Goal: Task Accomplishment & Management: Use online tool/utility

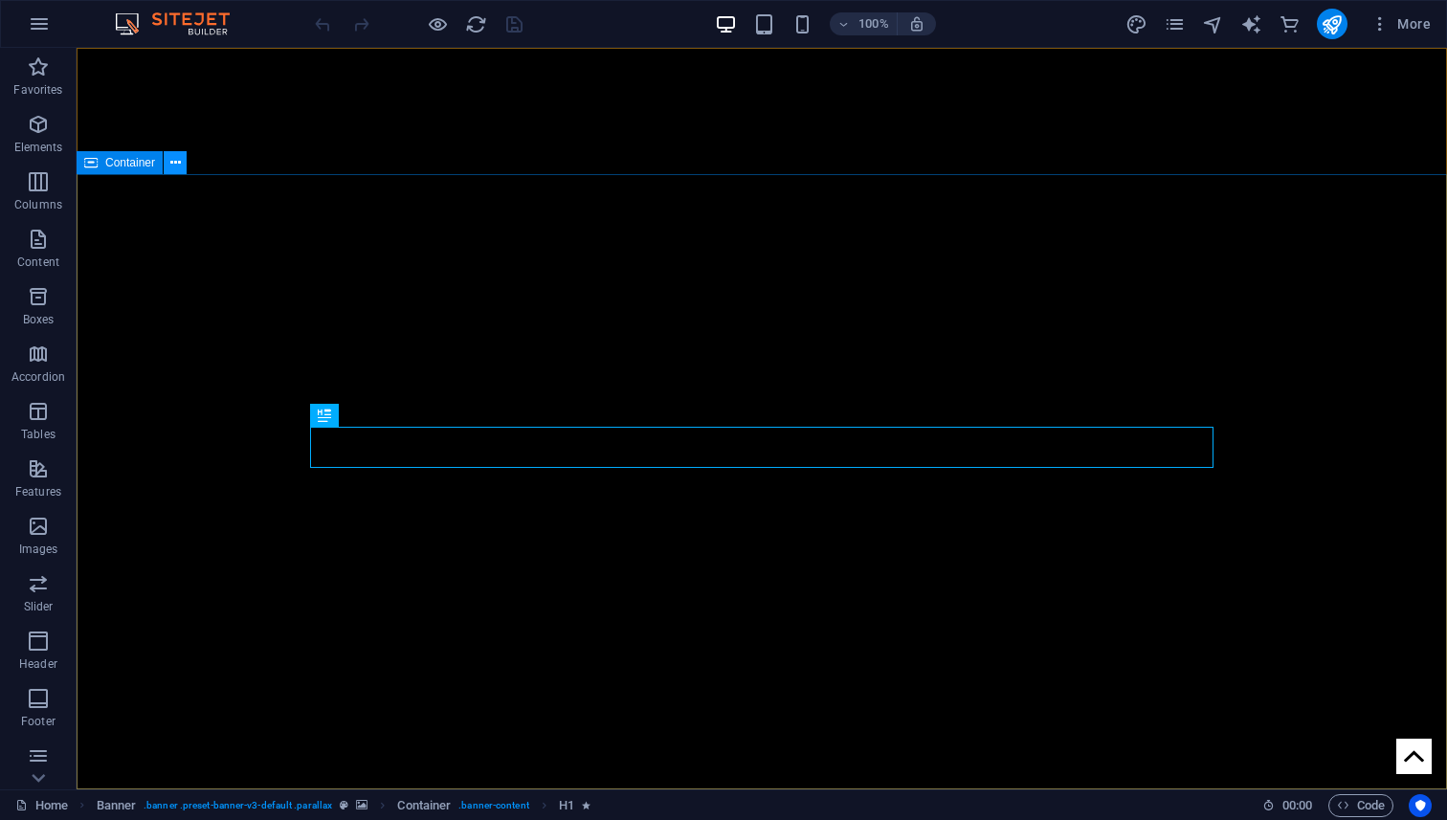
click at [179, 168] on icon at bounding box center [175, 163] width 11 height 20
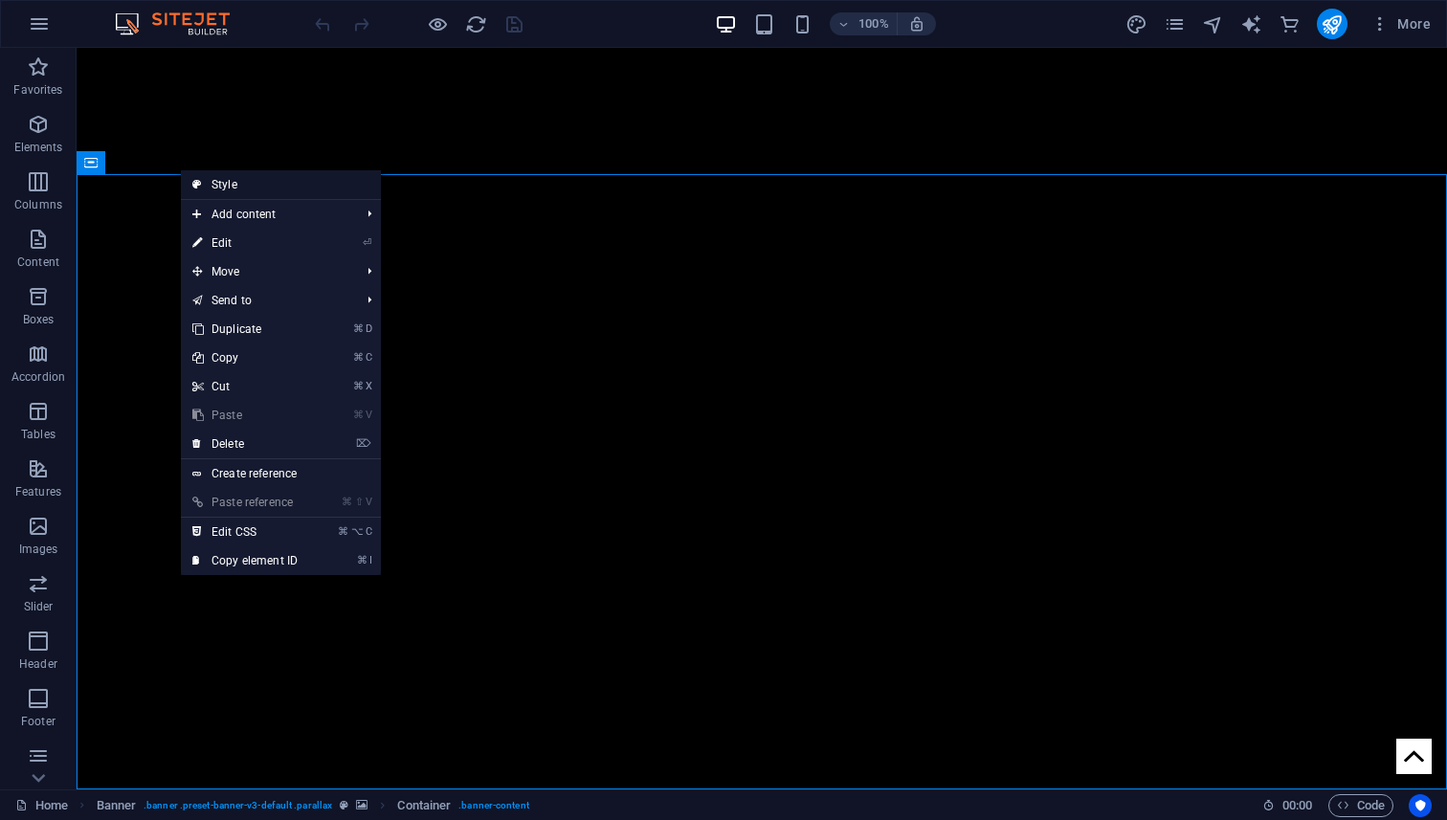
click at [275, 193] on link "Style" at bounding box center [281, 184] width 200 height 29
select select "fade"
select select "s"
select select "ondemand"
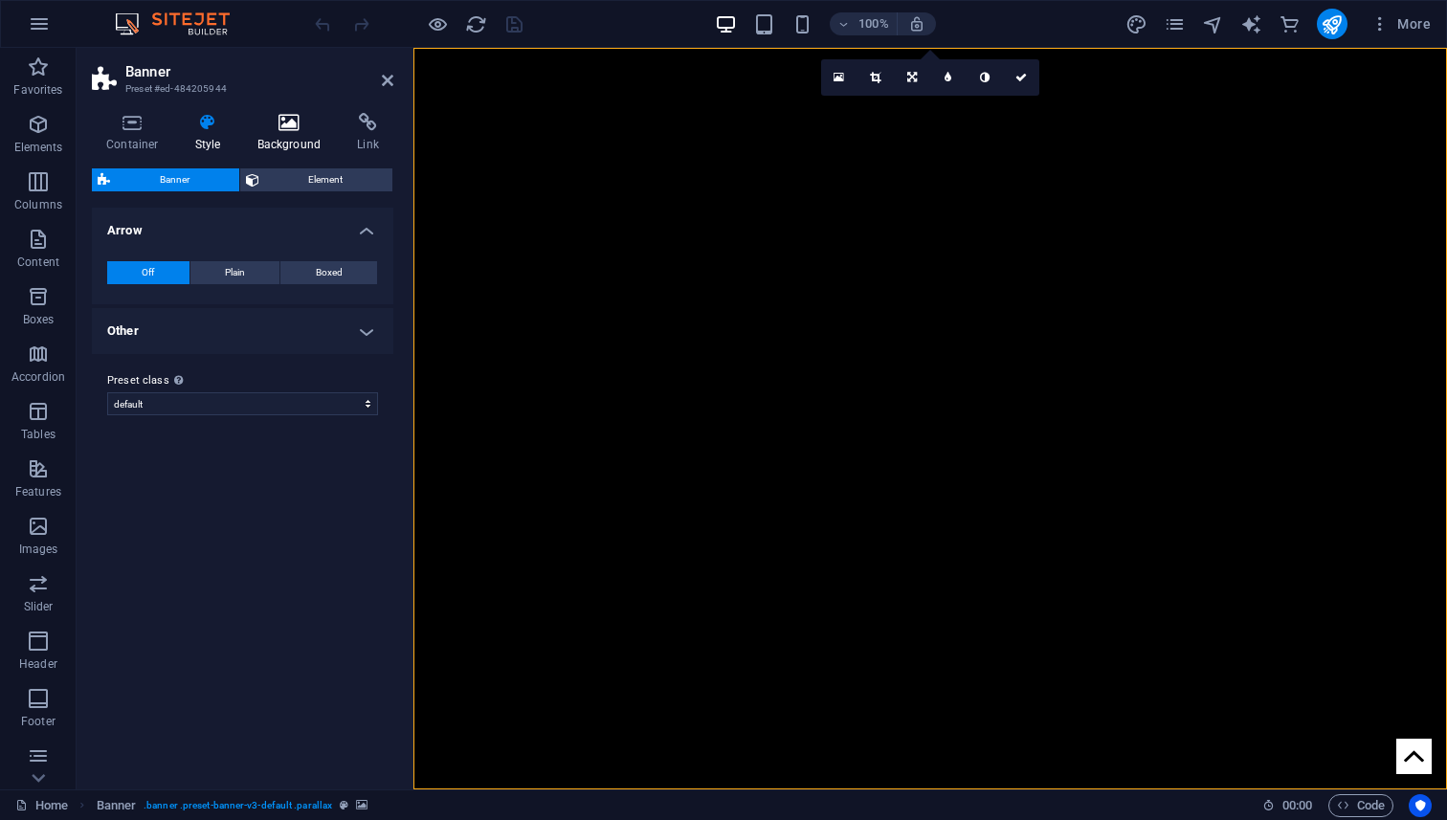
click at [285, 135] on h4 "Background" at bounding box center [293, 133] width 101 height 40
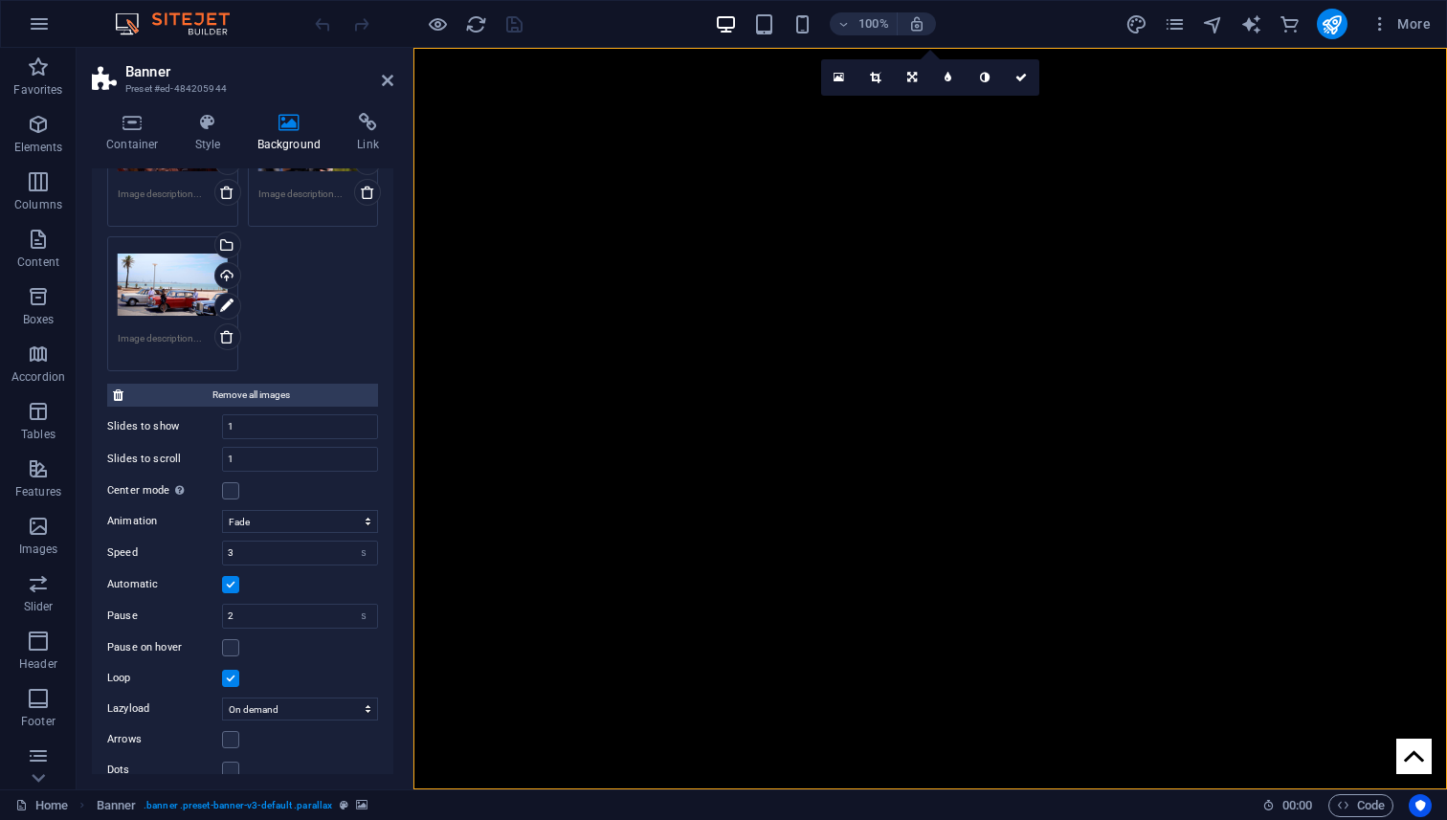
scroll to position [3383, 0]
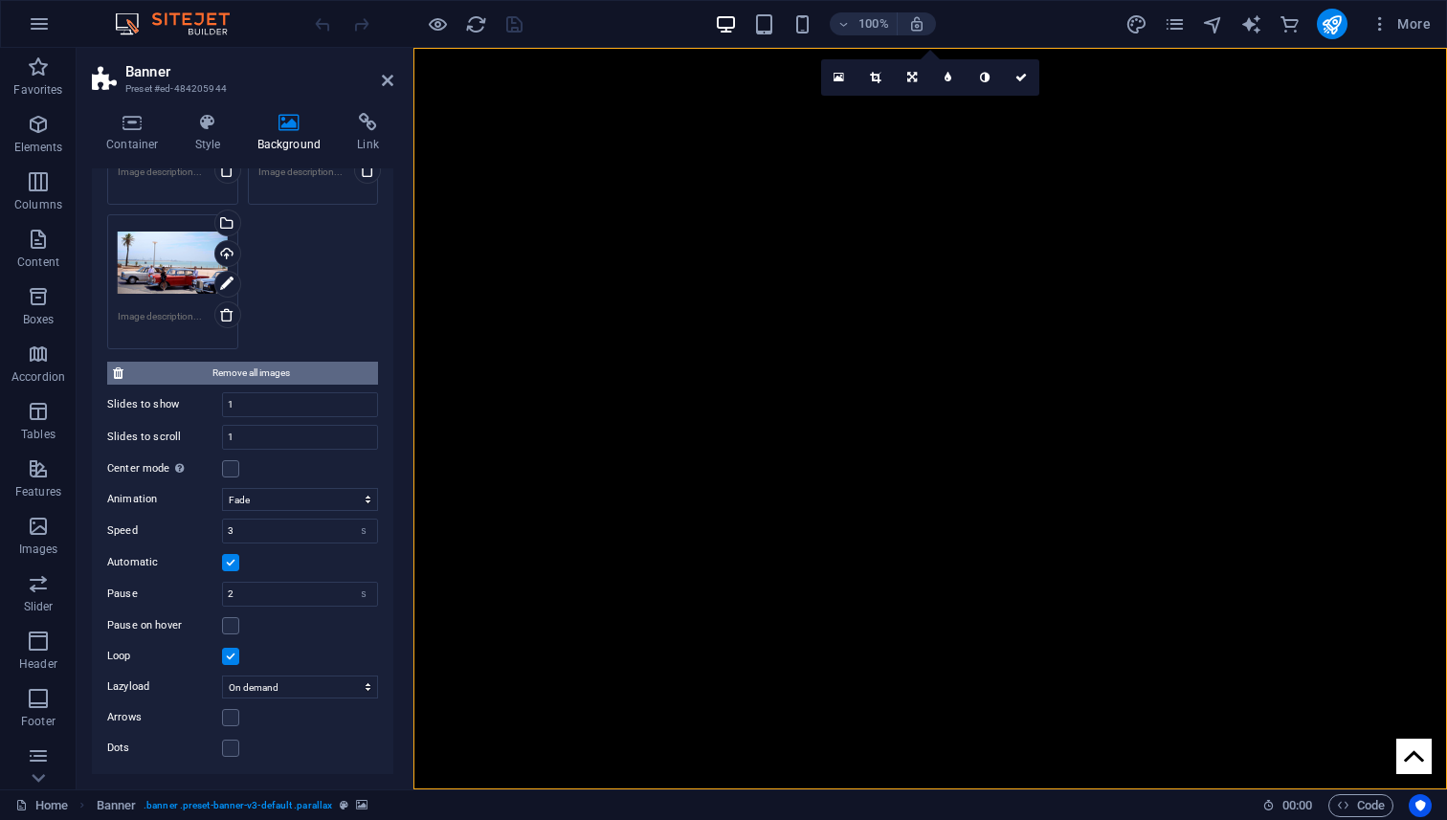
click at [250, 370] on span "Remove all images" at bounding box center [250, 373] width 243 height 23
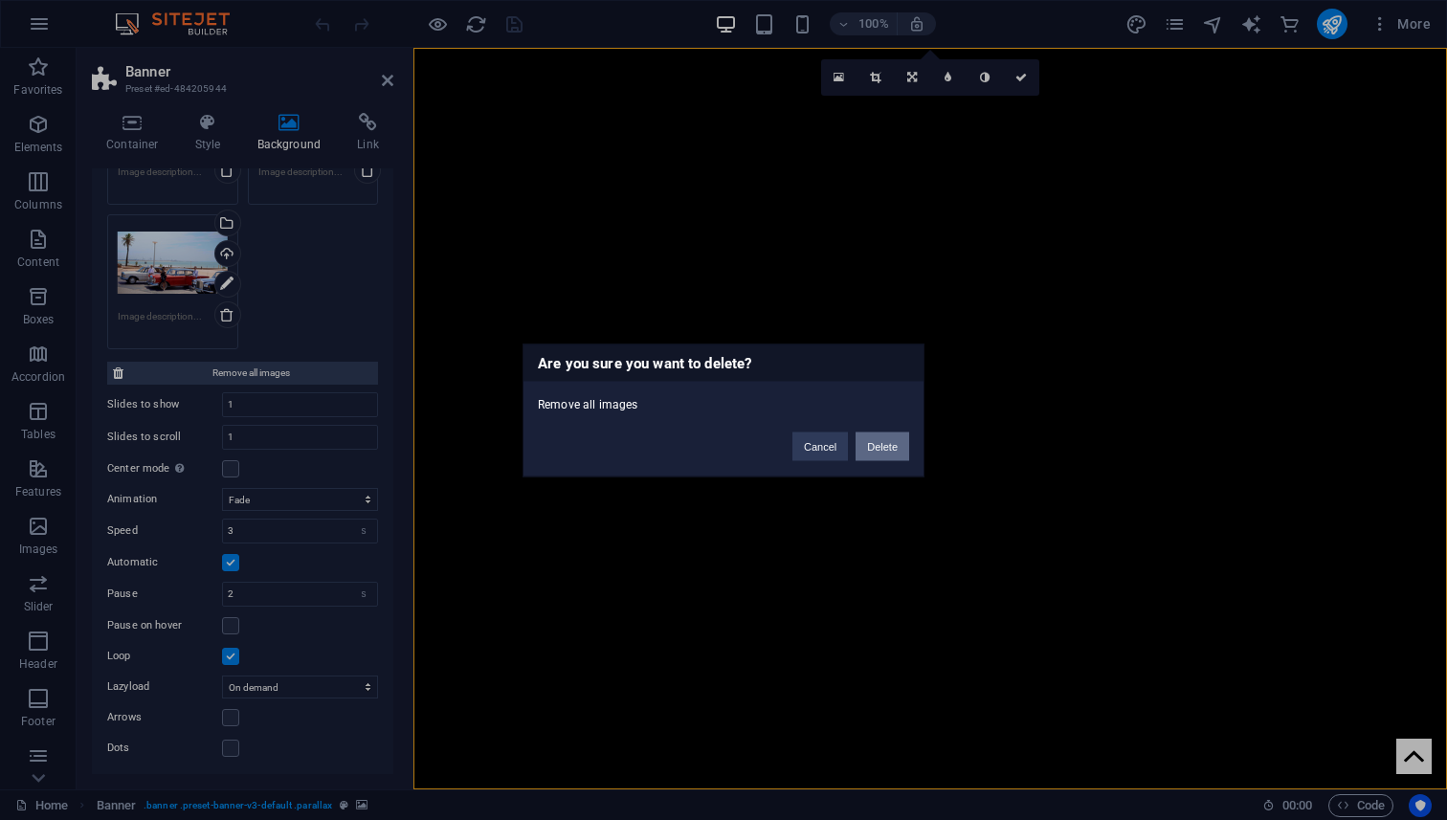
click at [878, 447] on button "Delete" at bounding box center [883, 446] width 54 height 29
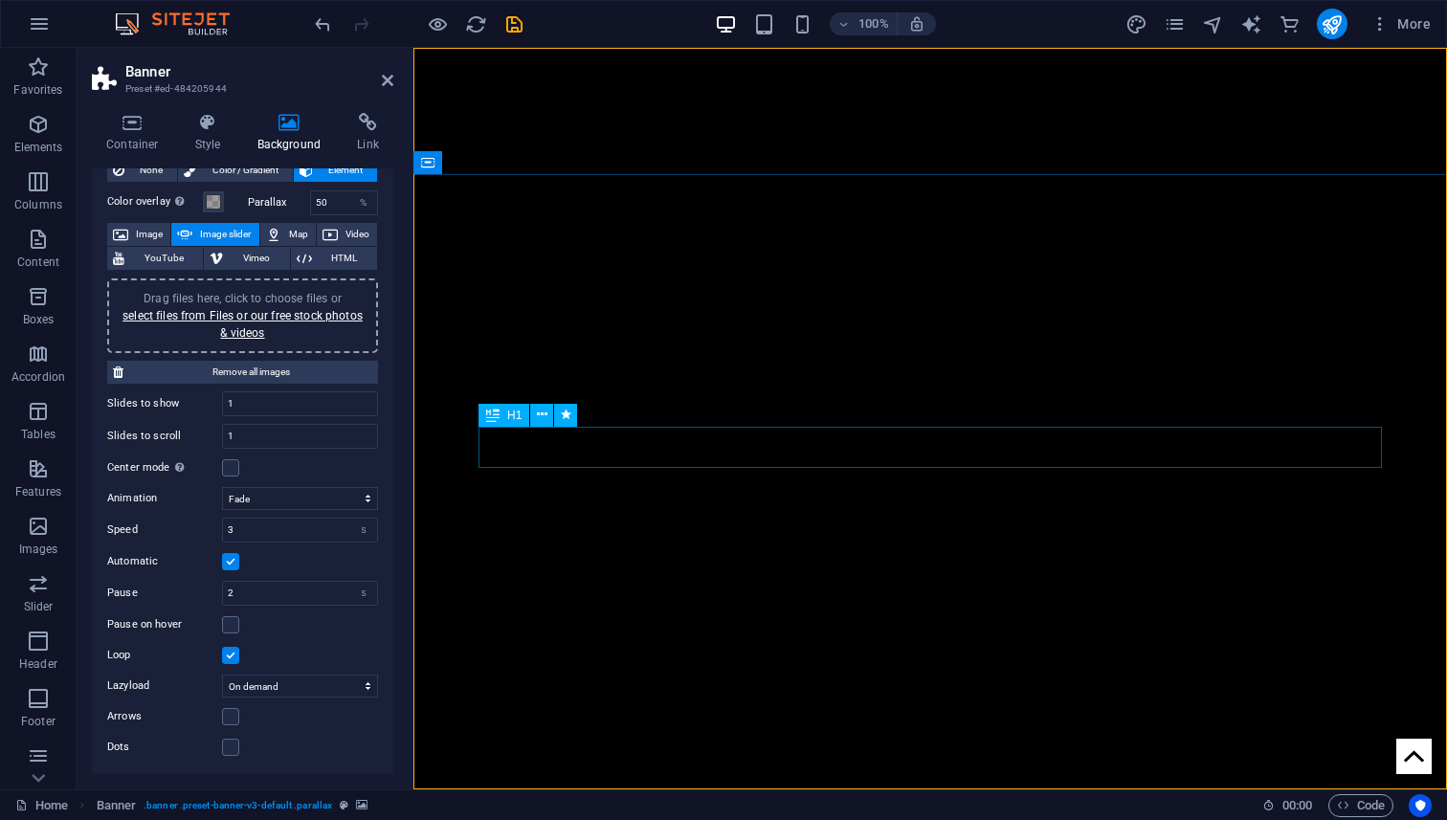
scroll to position [58, 0]
click at [346, 234] on span "Video" at bounding box center [358, 235] width 28 height 23
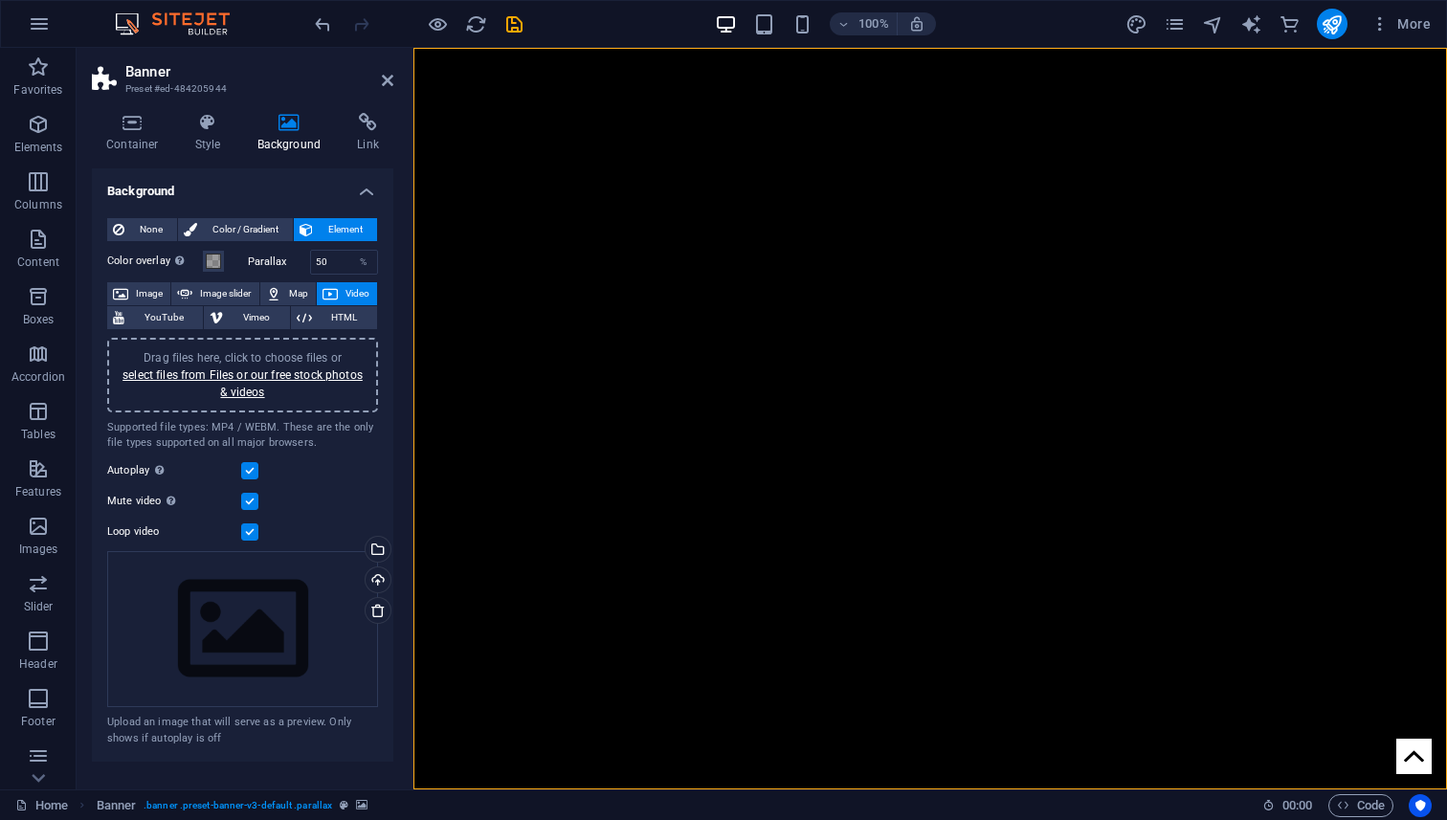
scroll to position [0, 0]
click at [294, 378] on link "select files from Files or our free stock photos & videos" at bounding box center [243, 384] width 240 height 31
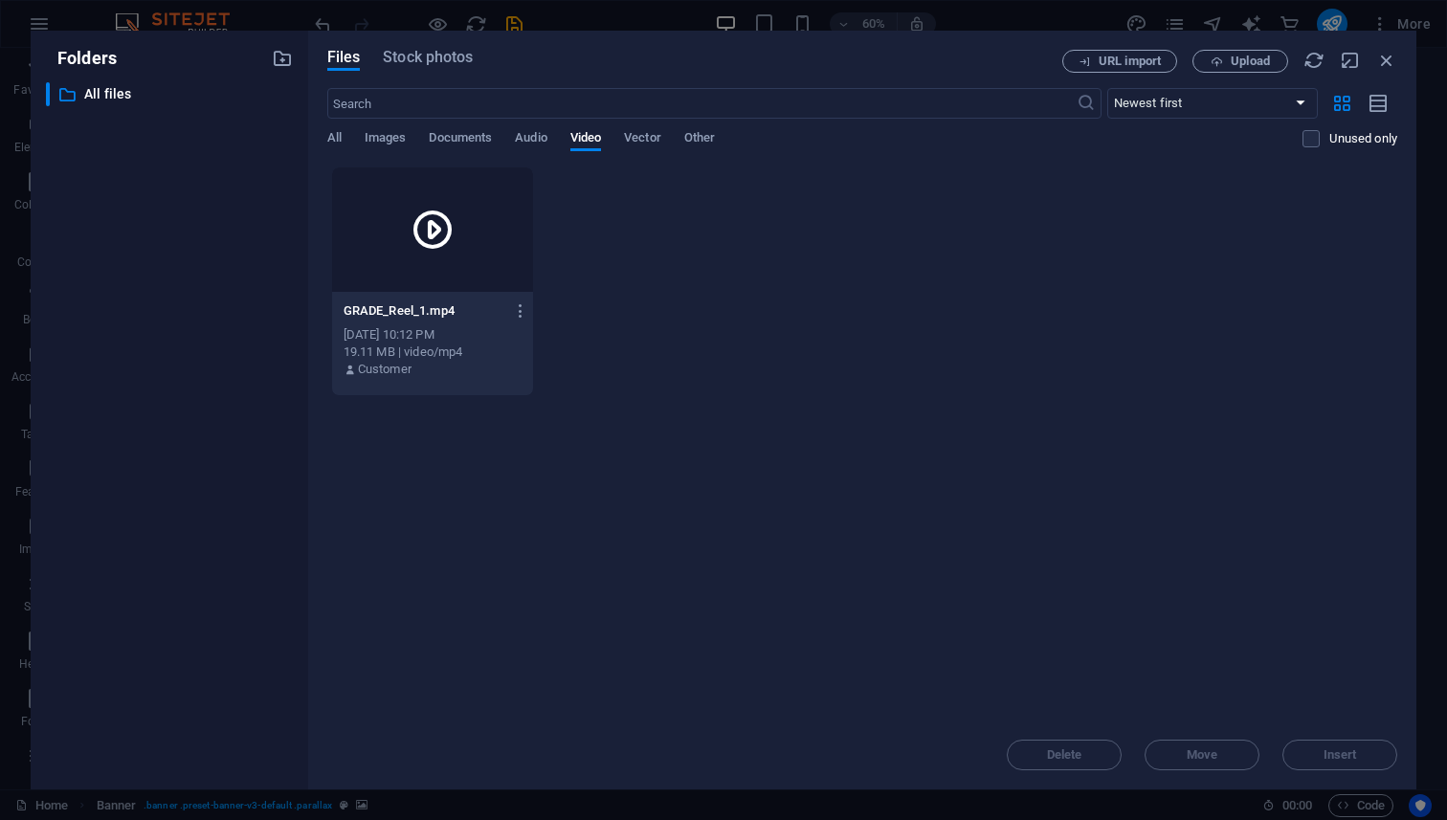
click at [402, 250] on div at bounding box center [432, 230] width 201 height 124
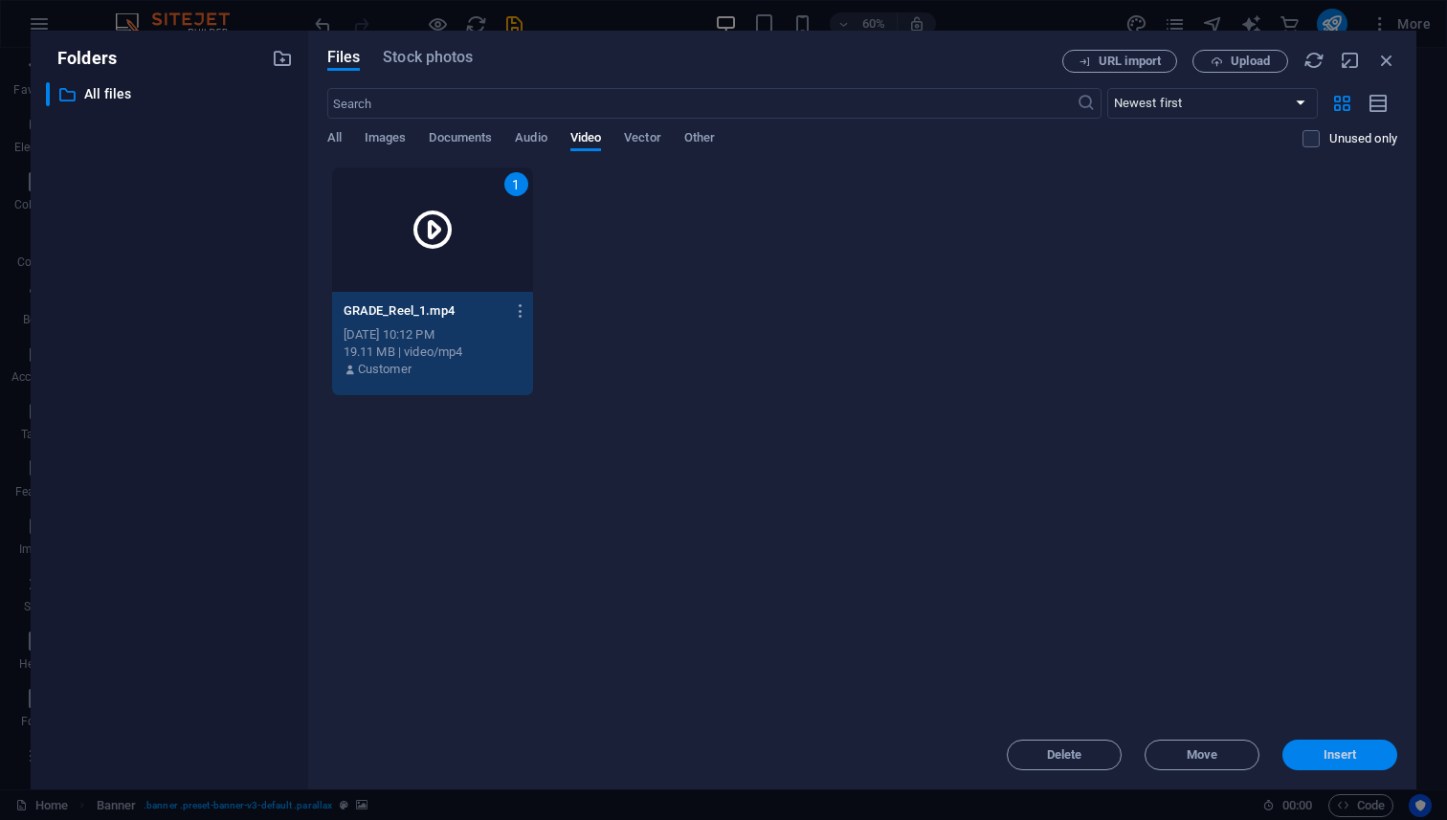
click at [1311, 760] on span "Insert" at bounding box center [1340, 755] width 100 height 11
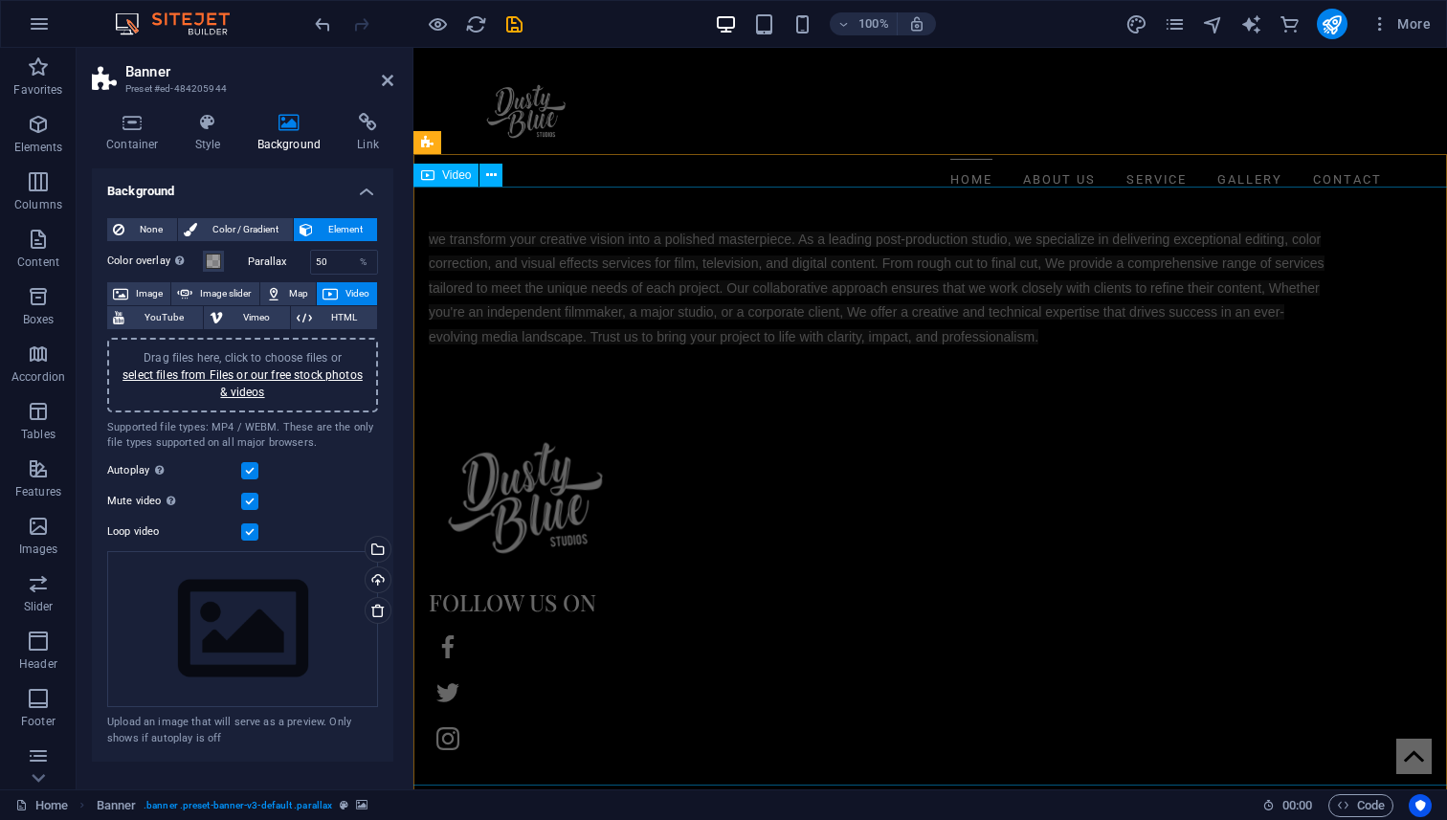
scroll to position [1459, 0]
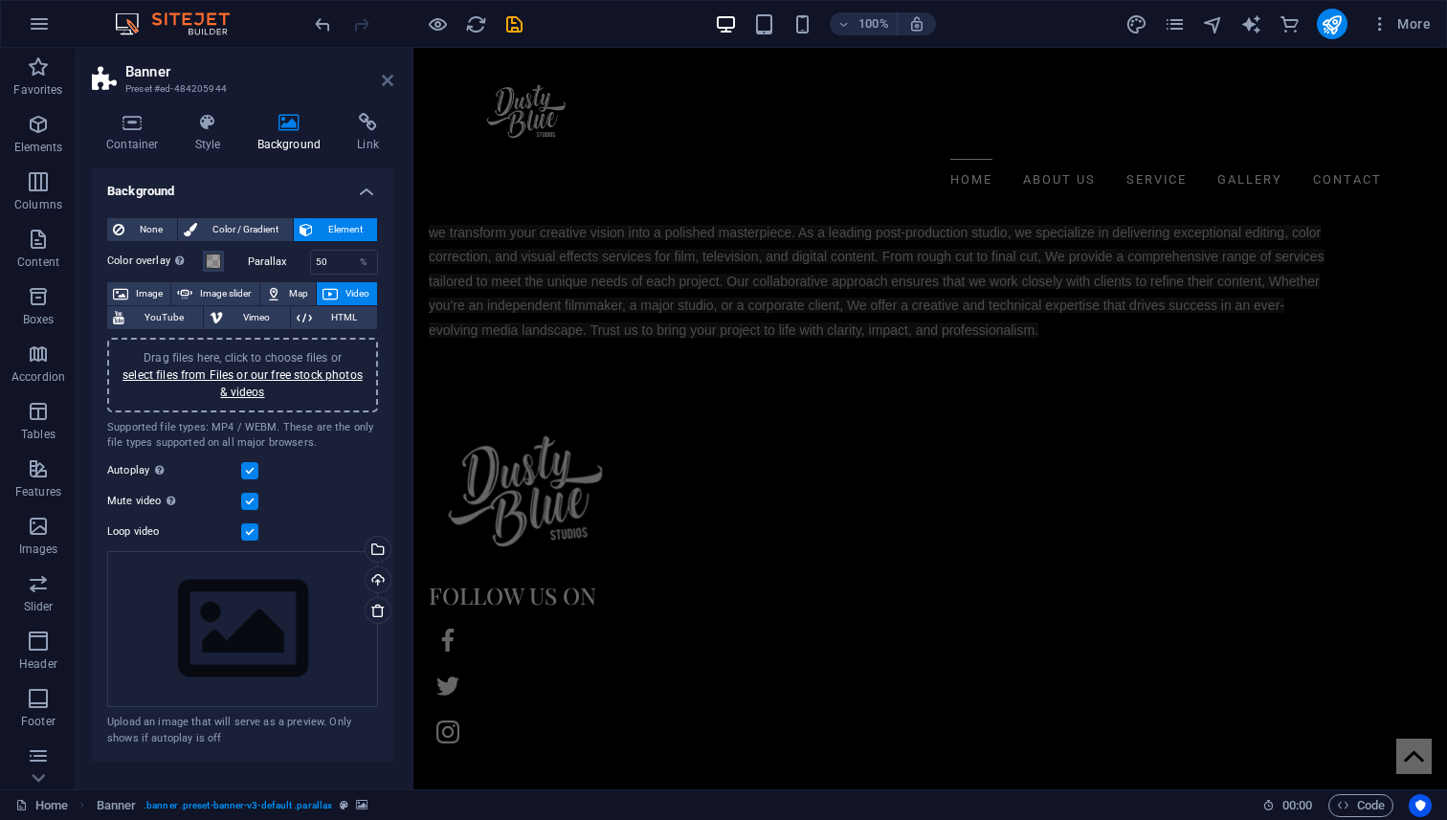
click at [389, 81] on icon at bounding box center [387, 80] width 11 height 15
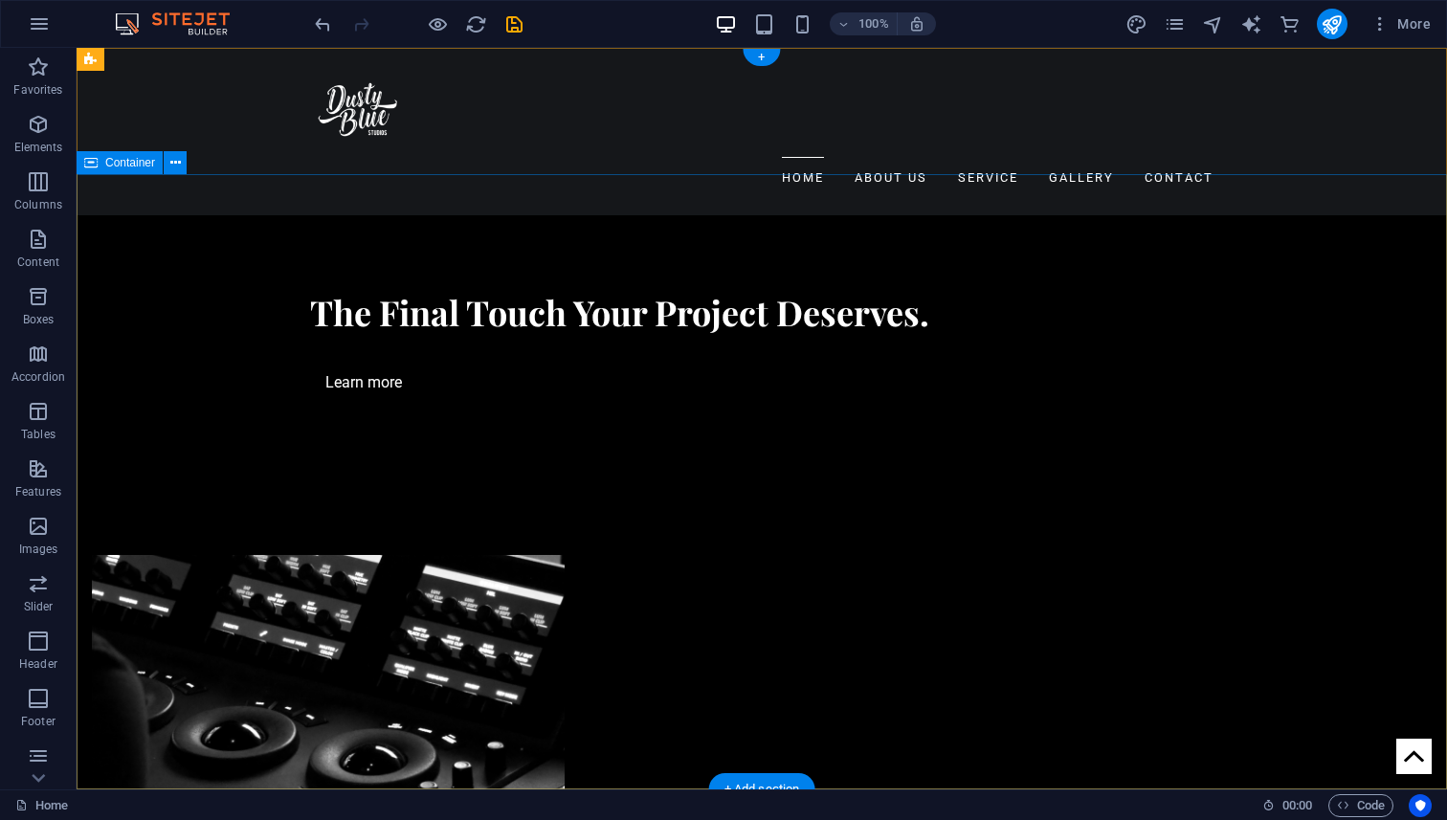
scroll to position [0, 0]
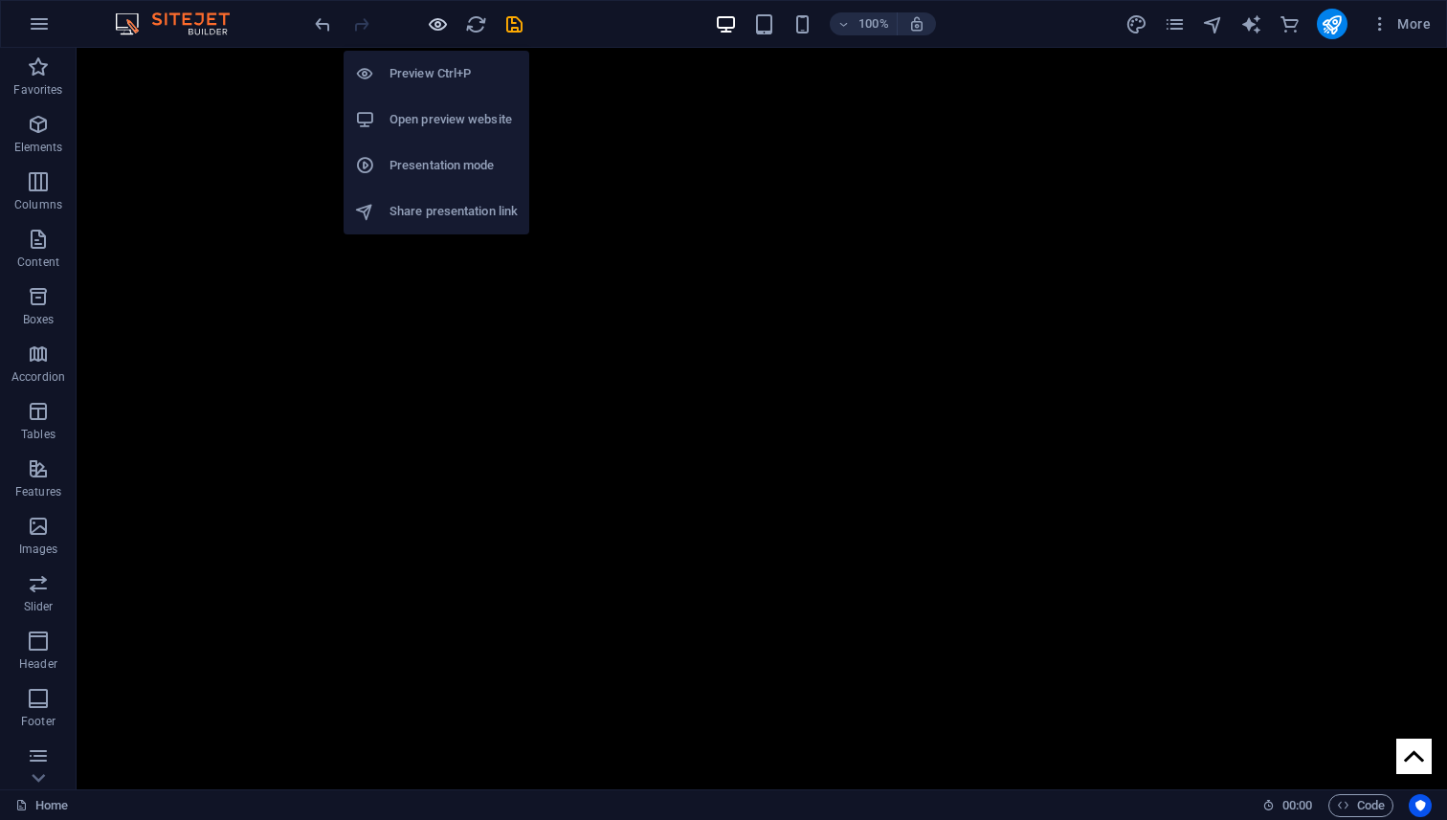
click at [436, 31] on icon "button" at bounding box center [438, 24] width 22 height 22
